Goal: Transaction & Acquisition: Purchase product/service

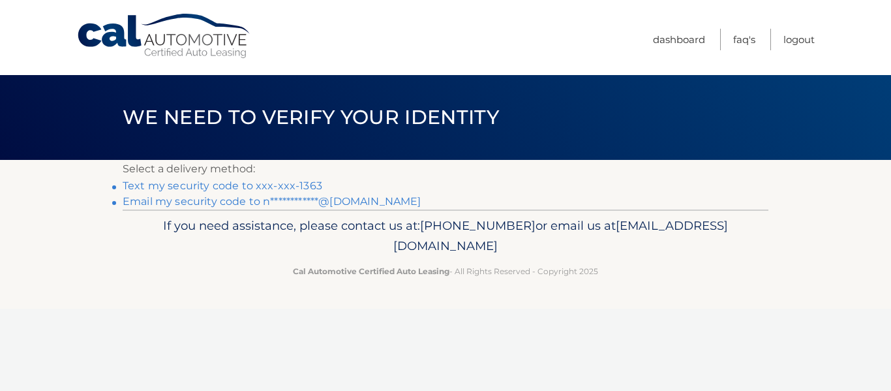
click at [265, 187] on link "Text my security code to xxx-xxx-1363" at bounding box center [223, 185] width 200 height 12
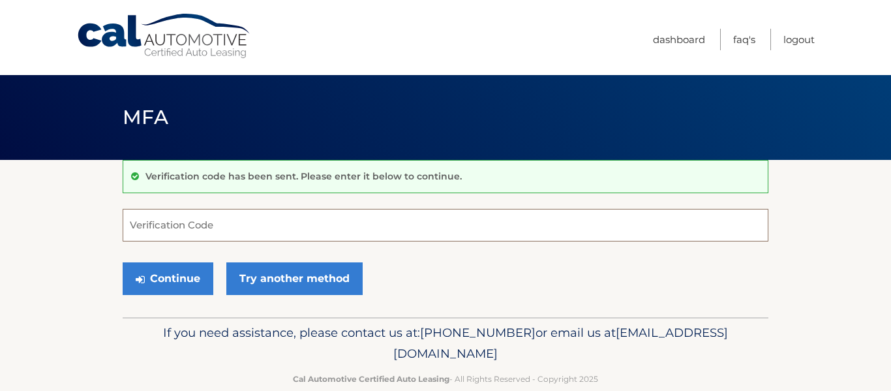
click at [270, 231] on input "Verification Code" at bounding box center [445, 225] width 645 height 33
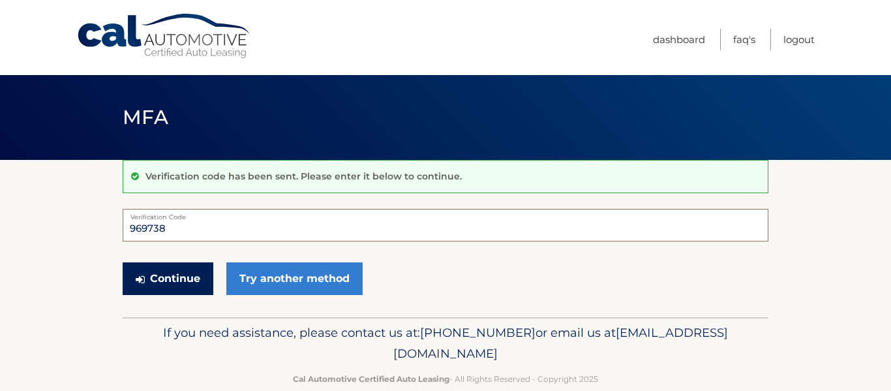
type input "969738"
click at [183, 274] on button "Continue" at bounding box center [168, 278] width 91 height 33
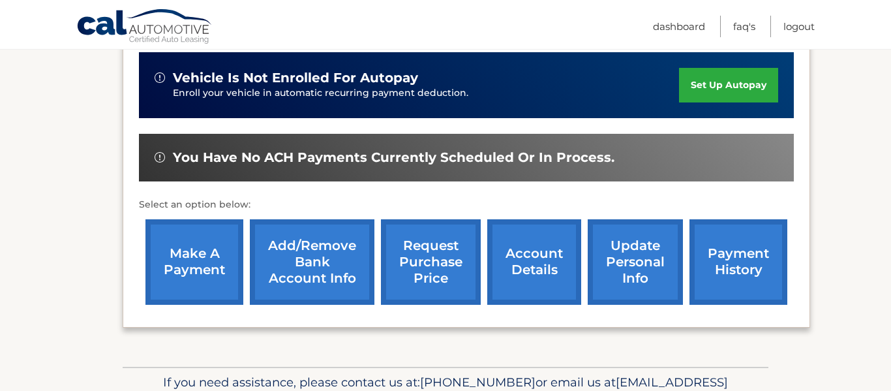
scroll to position [427, 0]
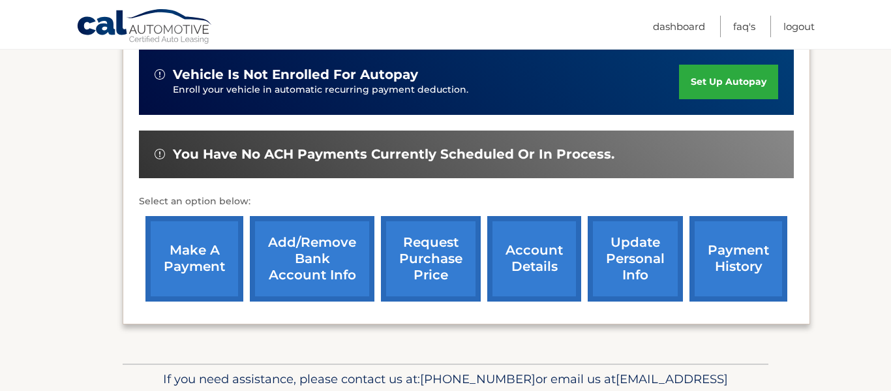
click at [183, 274] on link "make a payment" at bounding box center [194, 258] width 98 height 85
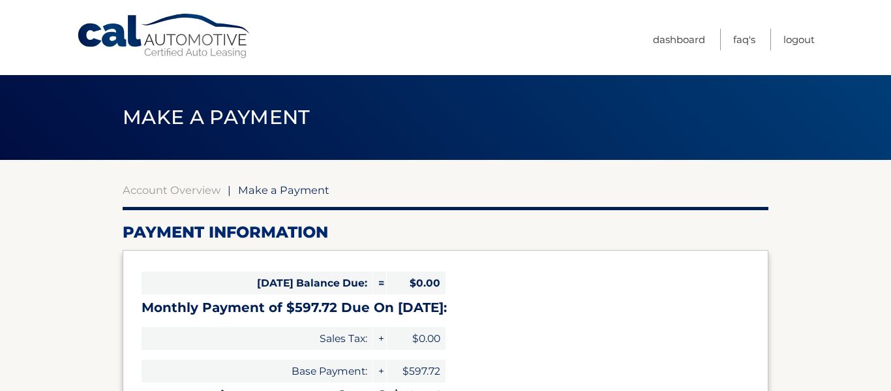
select select "YWQ2MjQzMTItZDk4OS00NjA0LTgzOTEtNjc3MmM5ZGJiZTBi"
click at [183, 274] on span "Today's Balance Due:" at bounding box center [256, 282] width 231 height 23
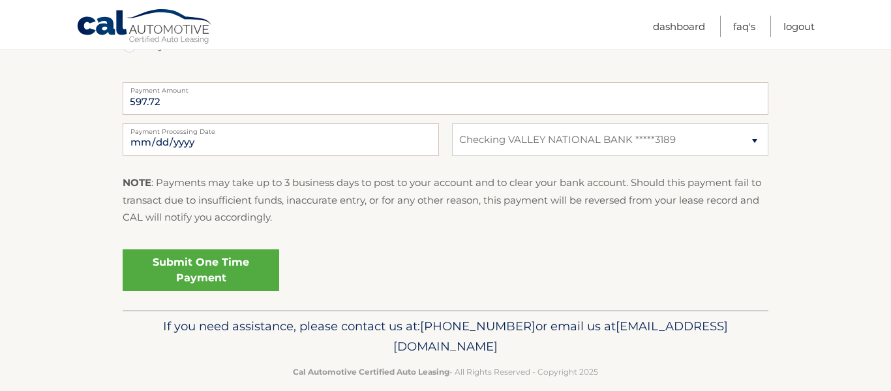
scroll to position [524, 0]
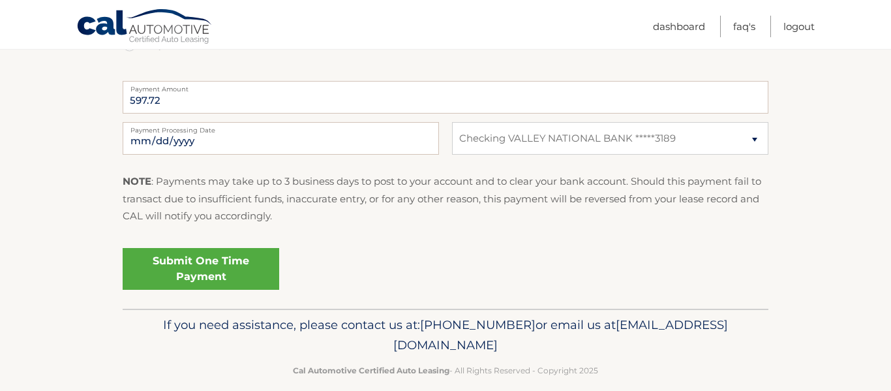
click at [183, 274] on link "Submit One Time Payment" at bounding box center [201, 269] width 156 height 42
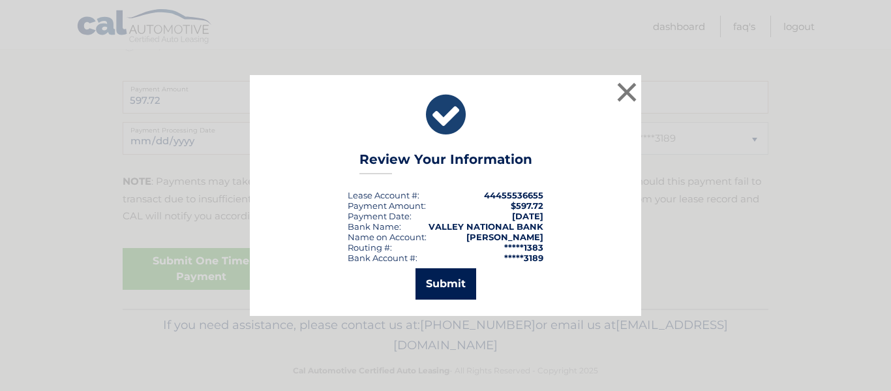
click at [431, 278] on button "Submit" at bounding box center [445, 283] width 61 height 31
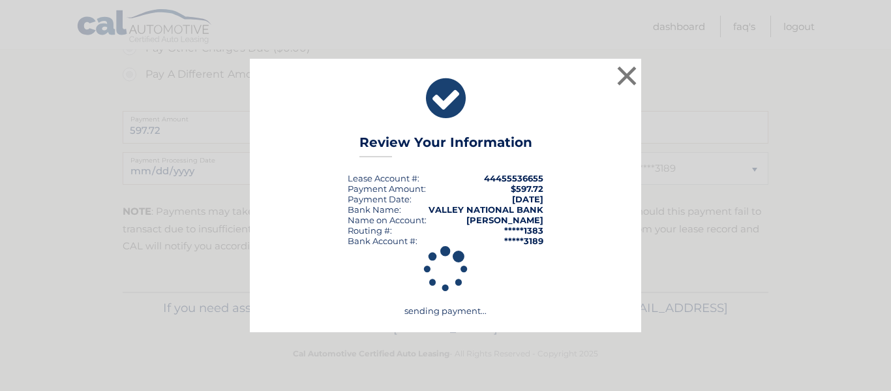
scroll to position [494, 0]
